Goal: Task Accomplishment & Management: Use online tool/utility

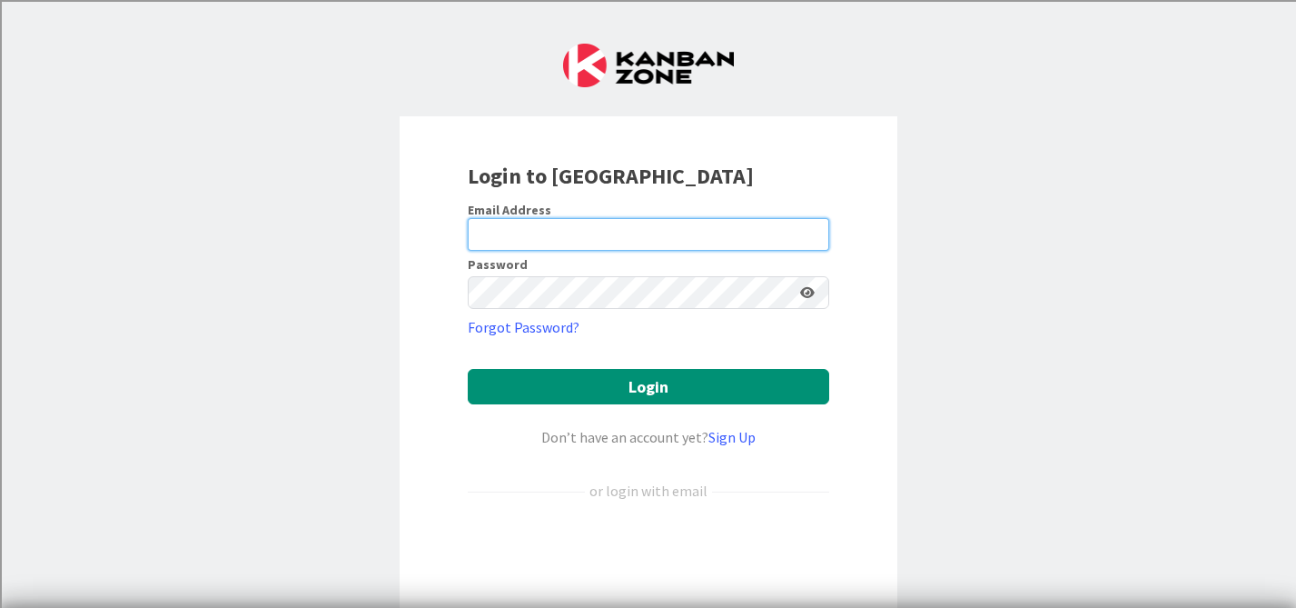
click at [559, 225] on input "email" at bounding box center [648, 234] width 361 height 33
type input "[PERSON_NAME][EMAIL_ADDRESS][PERSON_NAME][DOMAIN_NAME]"
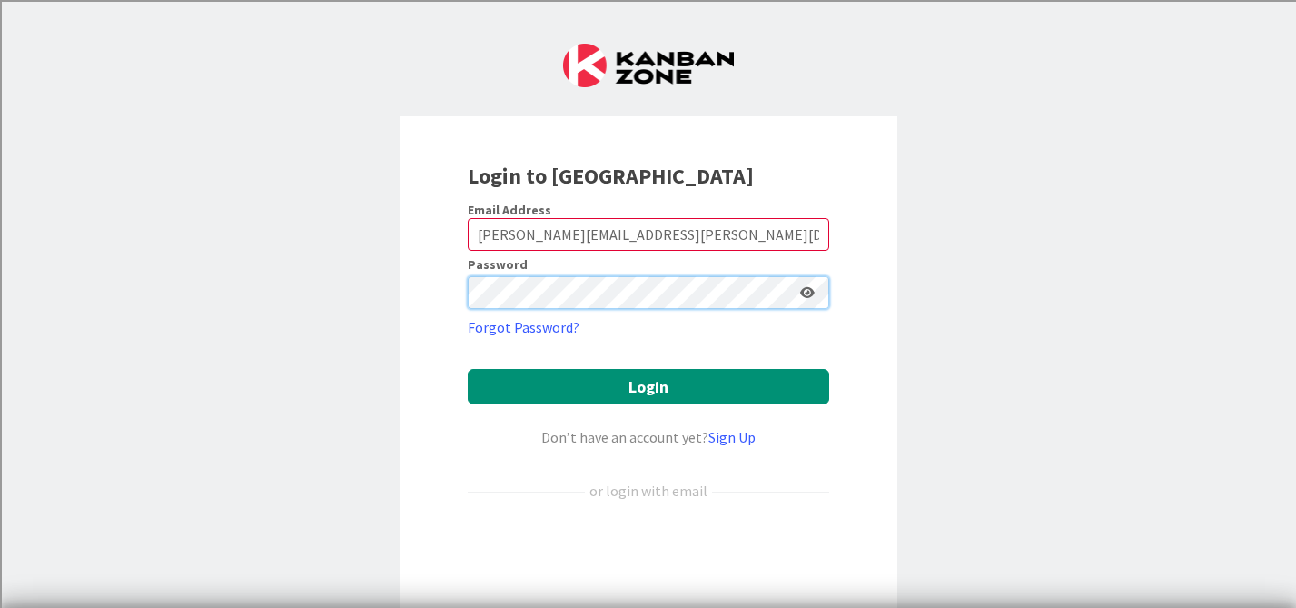
click at [468, 369] on button "Login" at bounding box center [648, 386] width 361 height 35
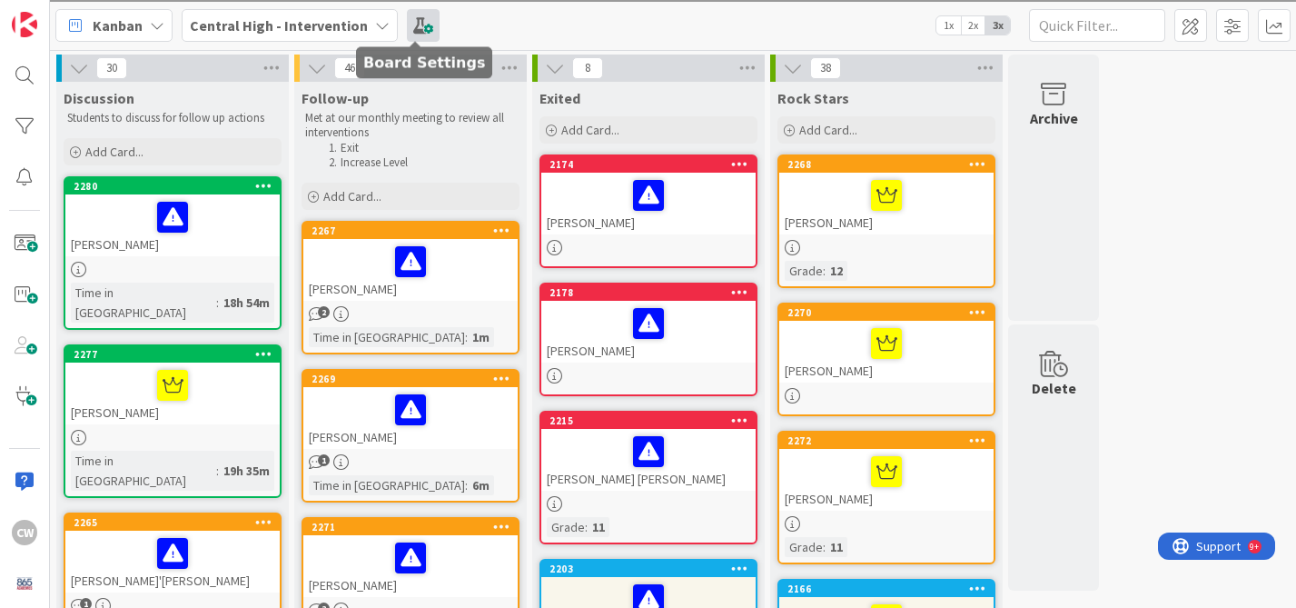
click at [409, 19] on span at bounding box center [423, 25] width 33 height 33
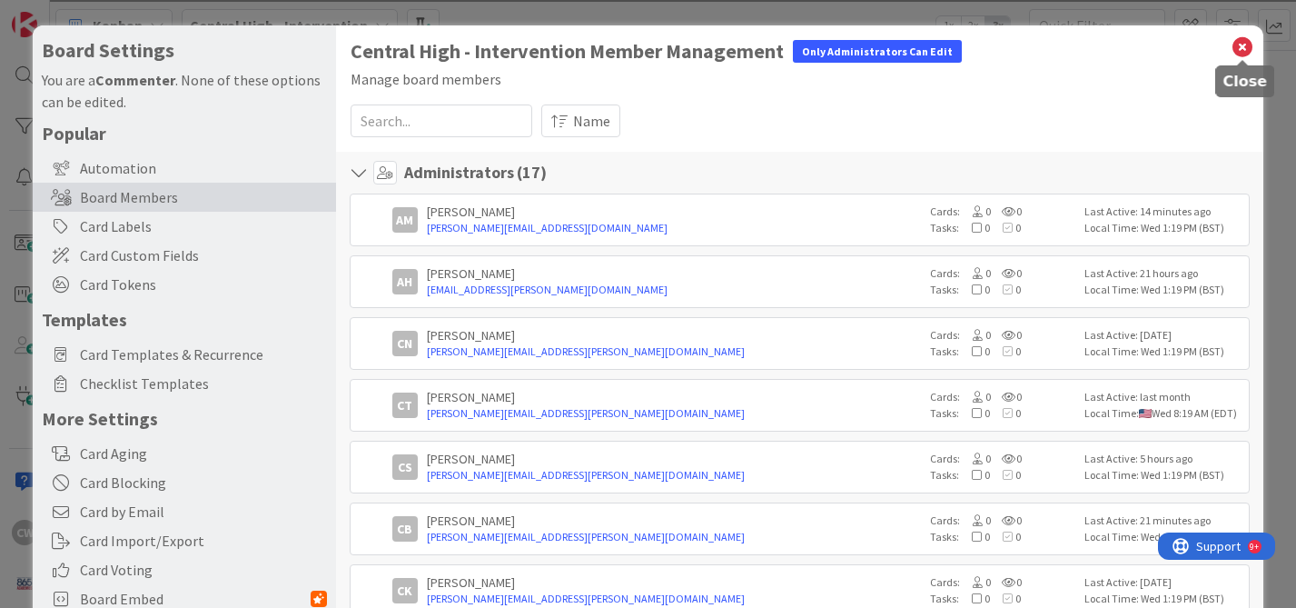
click at [1242, 41] on icon at bounding box center [1243, 47] width 24 height 25
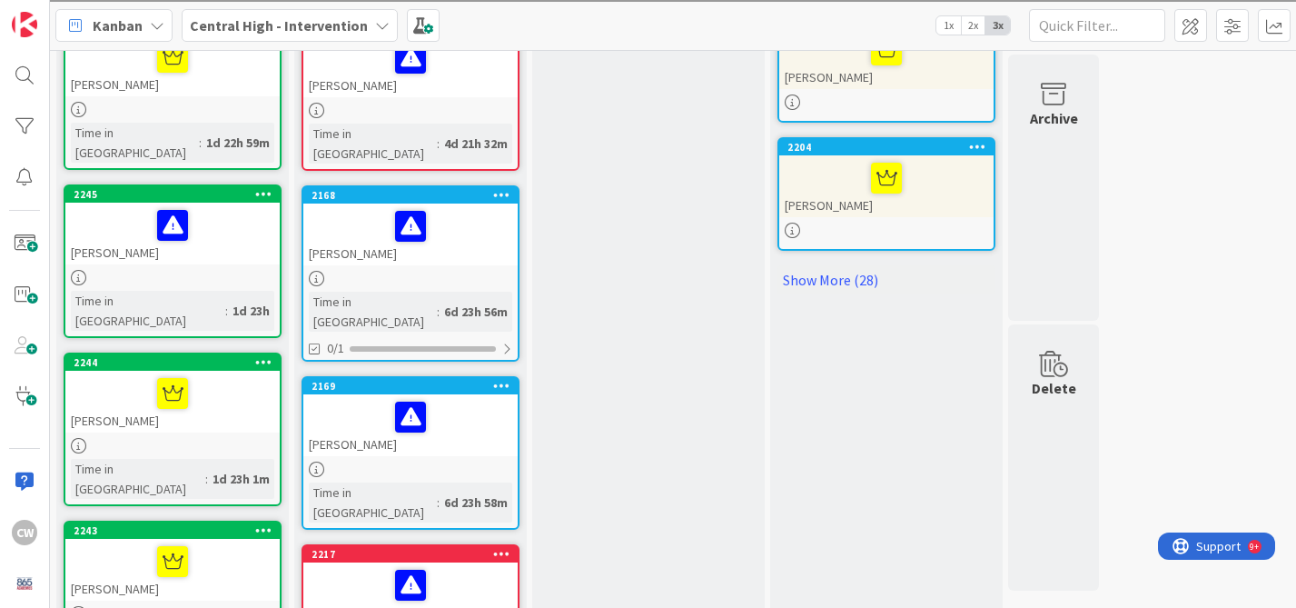
scroll to position [1214, 0]
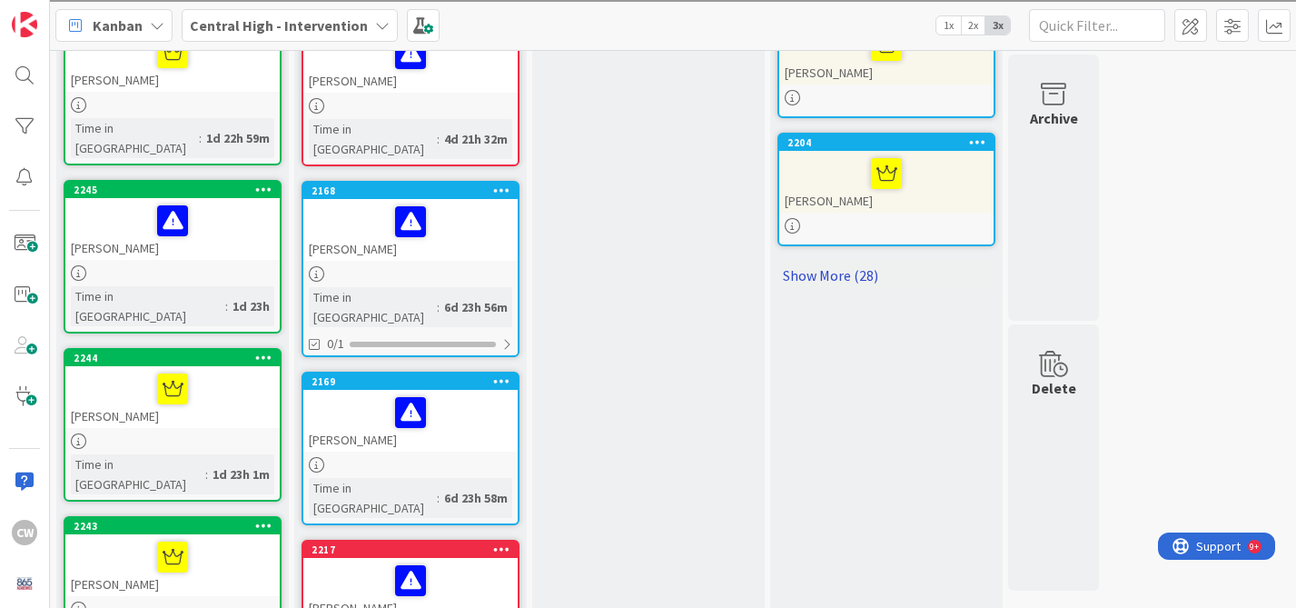
click at [839, 271] on link "Show More (28)" at bounding box center [886, 275] width 218 height 29
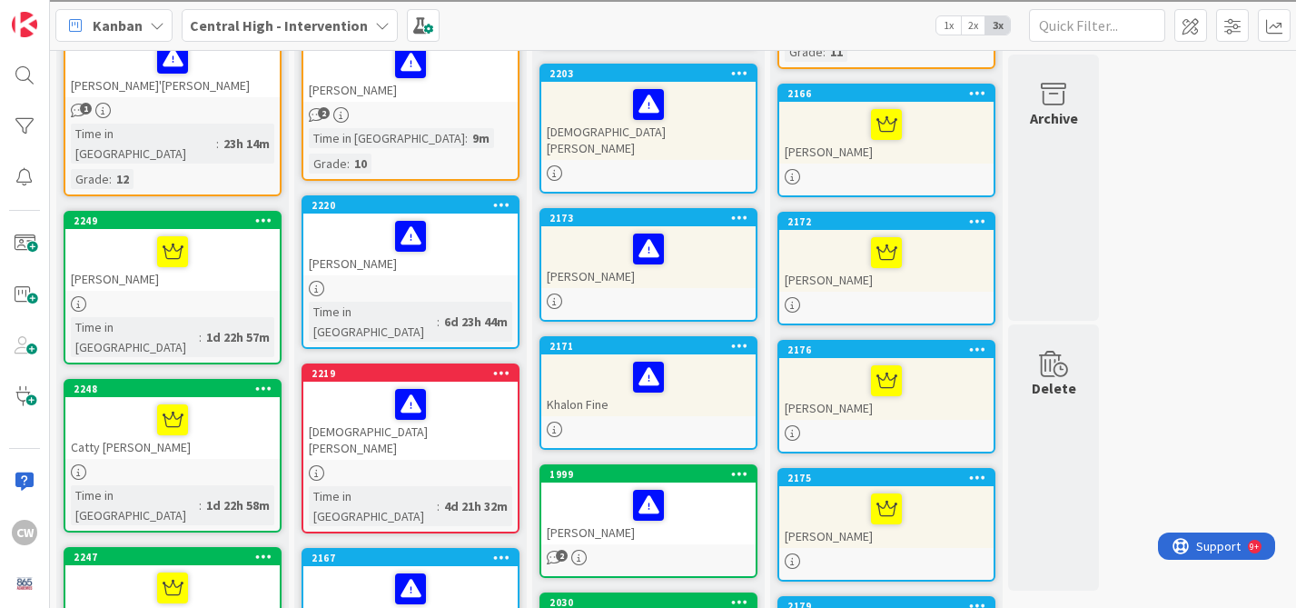
scroll to position [0, 0]
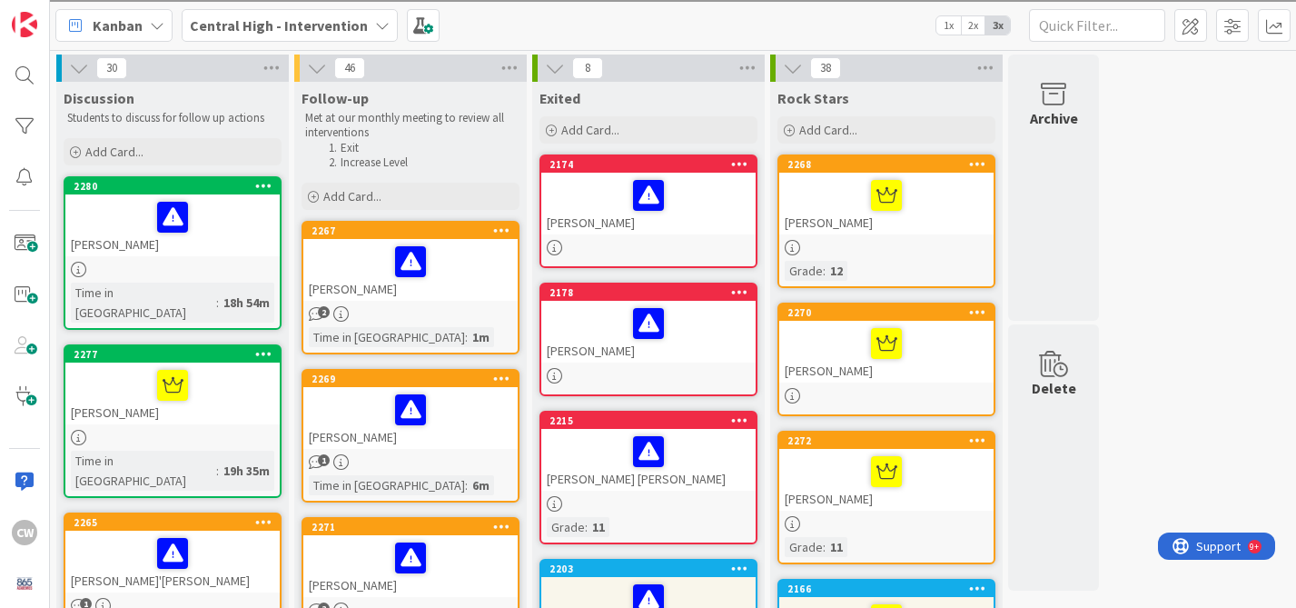
click at [158, 24] on icon at bounding box center [157, 25] width 15 height 15
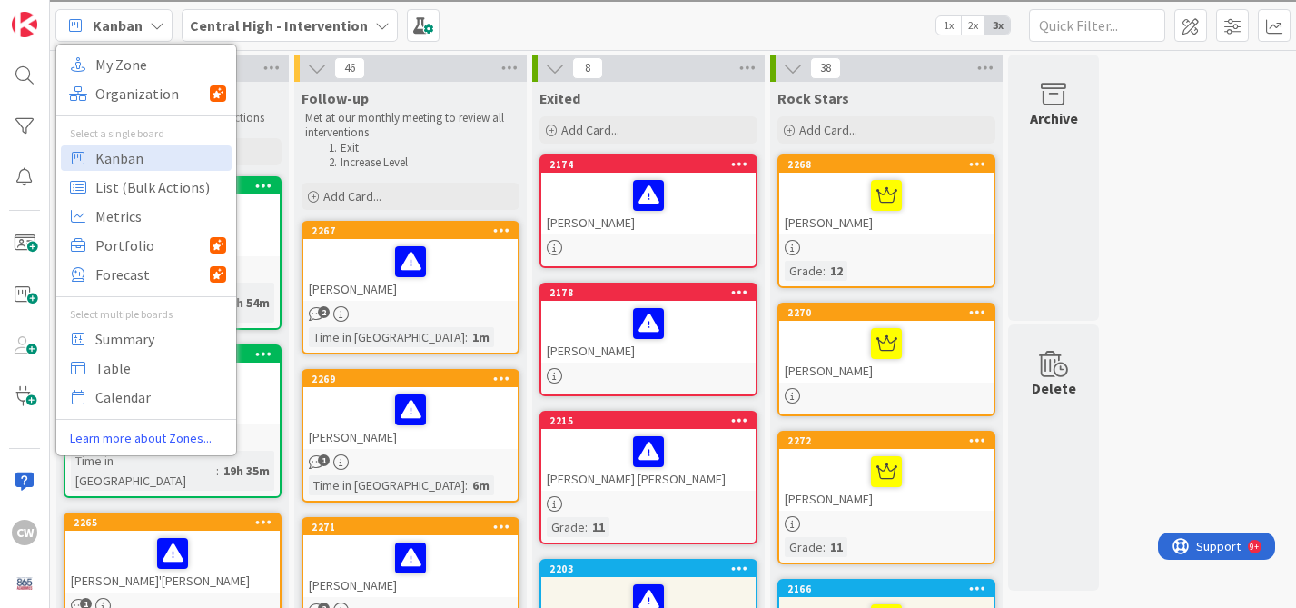
click at [158, 24] on icon at bounding box center [157, 25] width 15 height 15
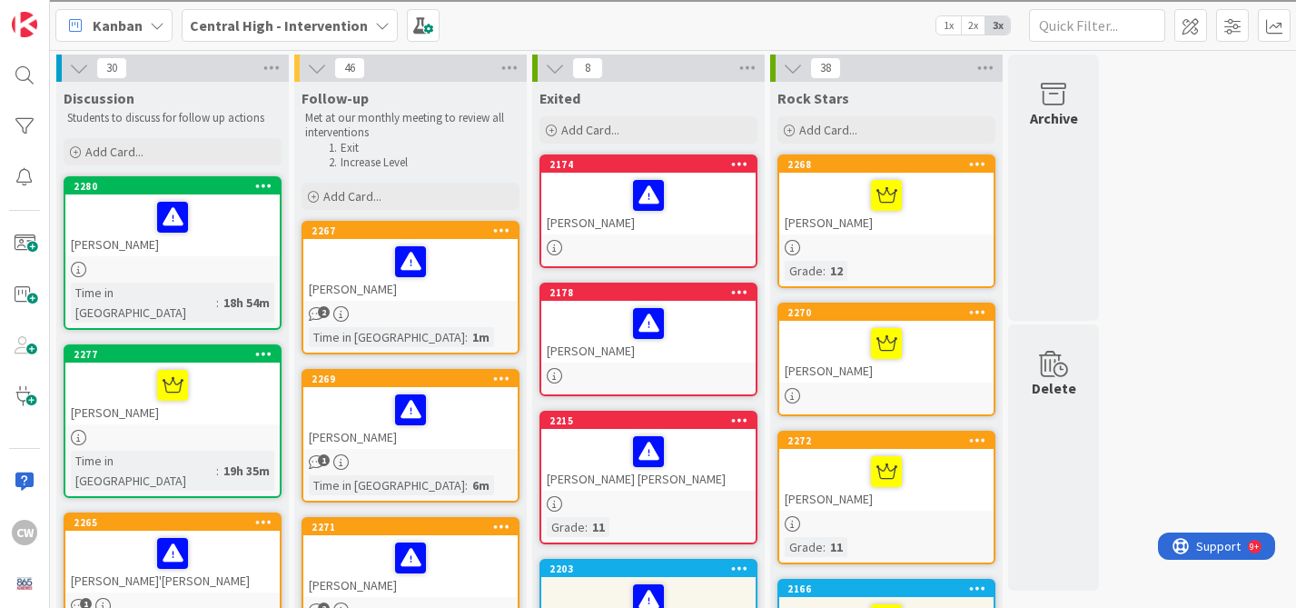
click at [375, 25] on icon at bounding box center [382, 25] width 15 height 15
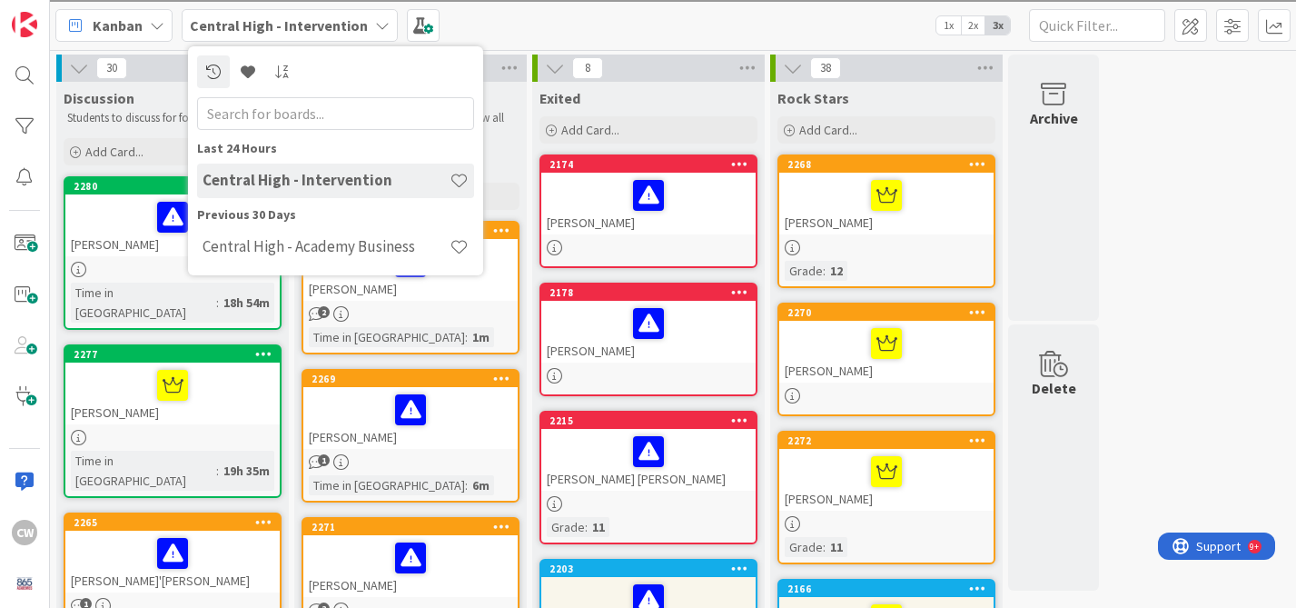
click at [375, 25] on icon at bounding box center [382, 25] width 15 height 15
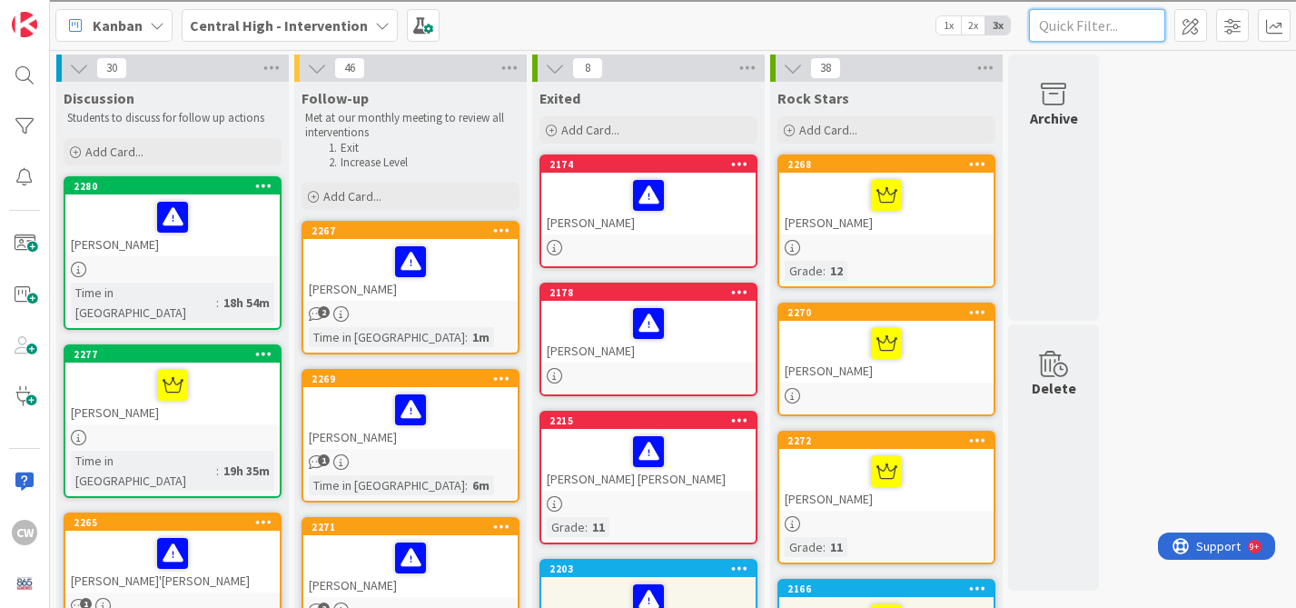
click at [1114, 29] on input "text" at bounding box center [1097, 25] width 136 height 33
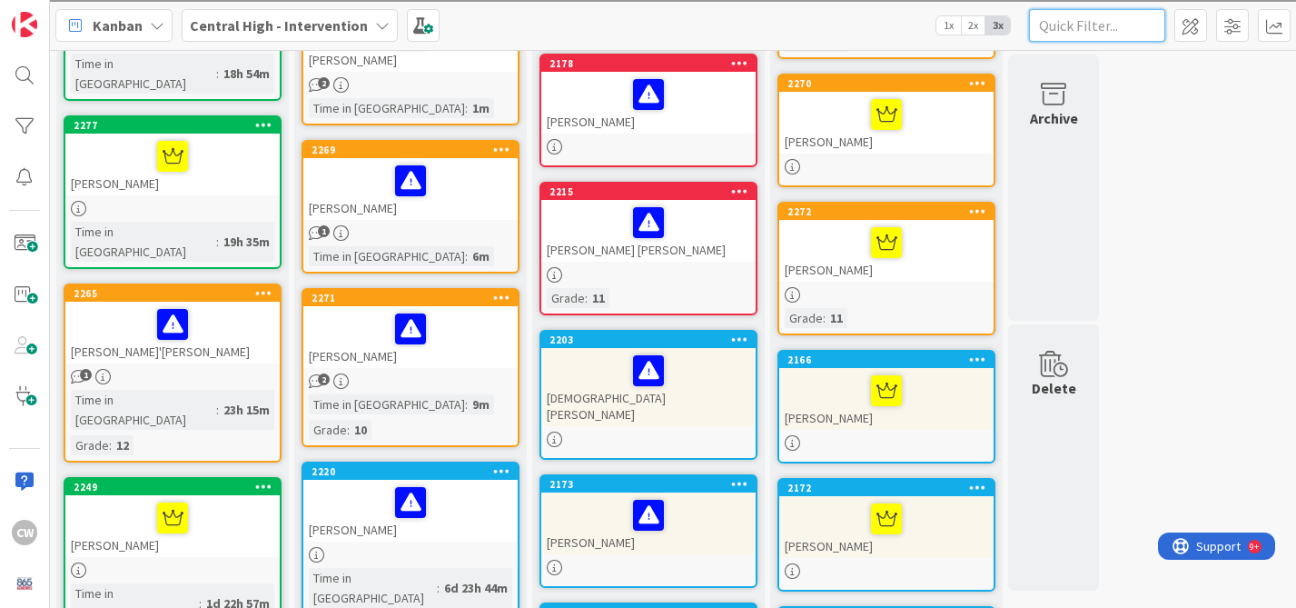
scroll to position [231, 0]
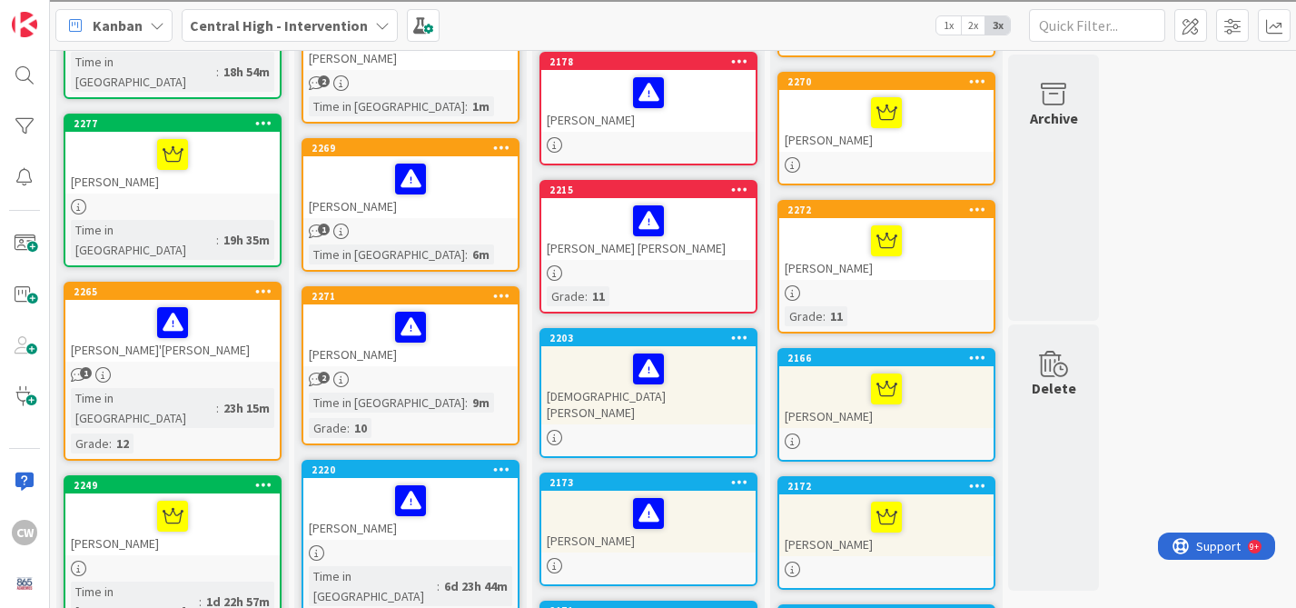
click at [261, 284] on icon at bounding box center [263, 290] width 17 height 13
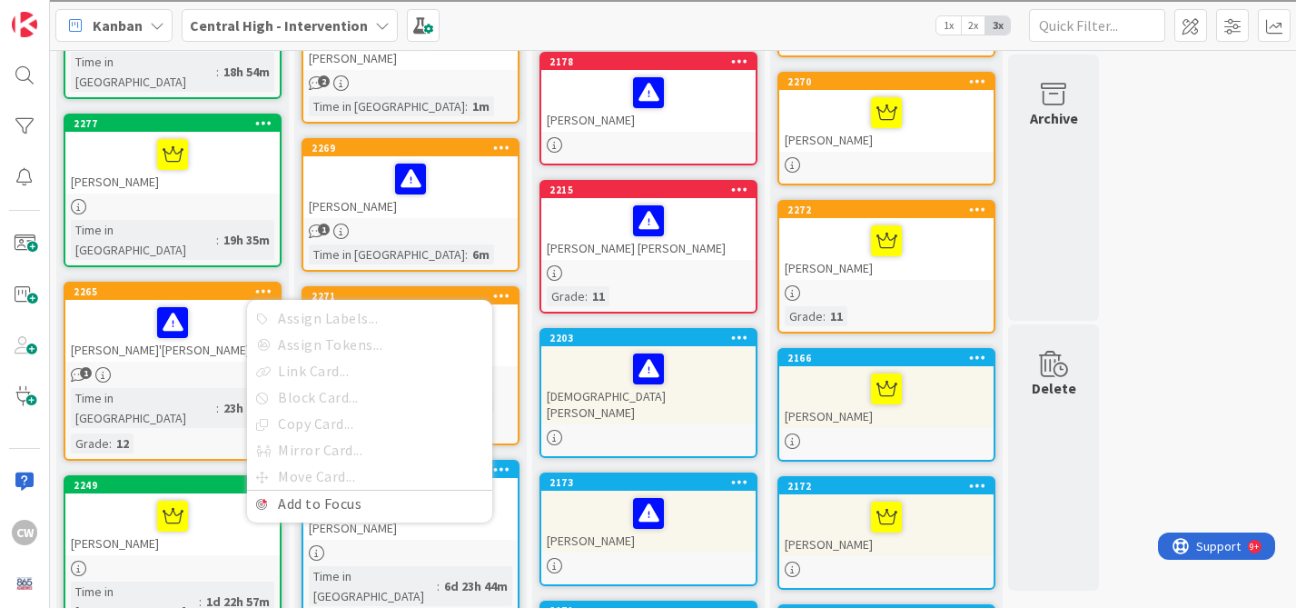
click at [219, 302] on div "[PERSON_NAME]'[PERSON_NAME]" at bounding box center [172, 331] width 214 height 62
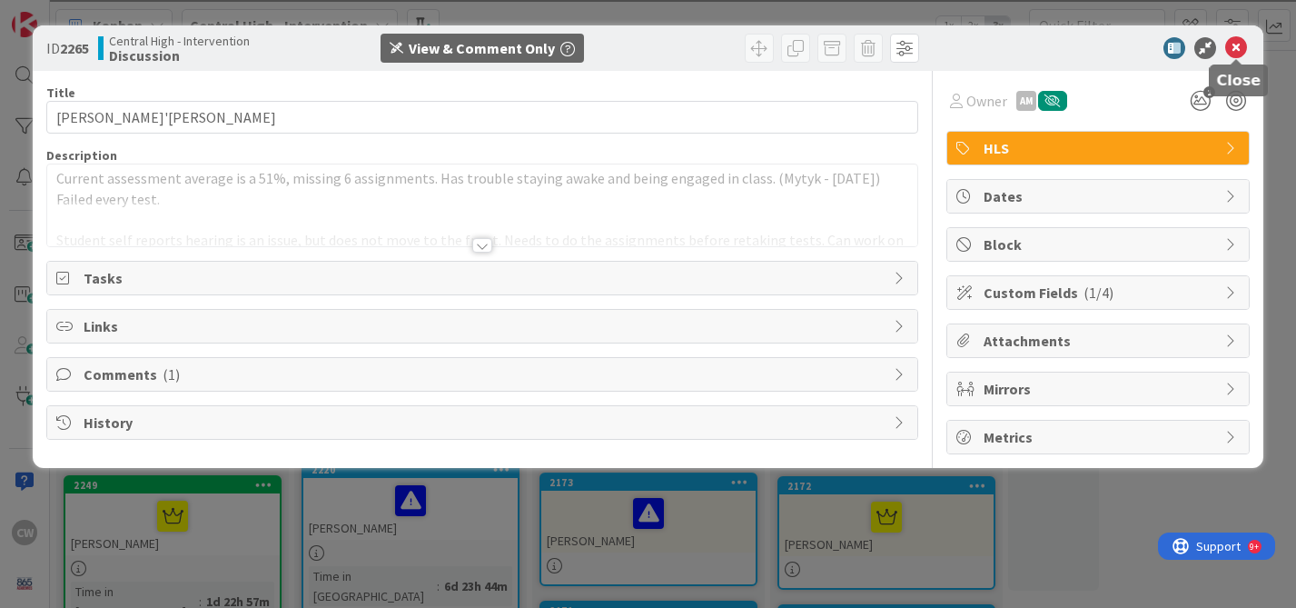
click at [1236, 43] on icon at bounding box center [1236, 48] width 22 height 22
